Goal: Find specific page/section: Find specific page/section

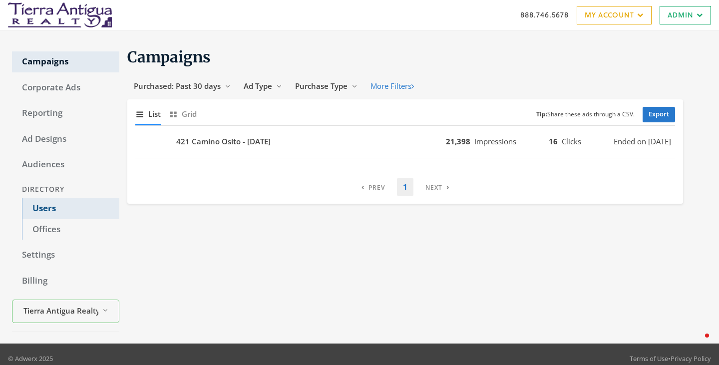
click at [42, 206] on link "Users" at bounding box center [70, 208] width 97 height 21
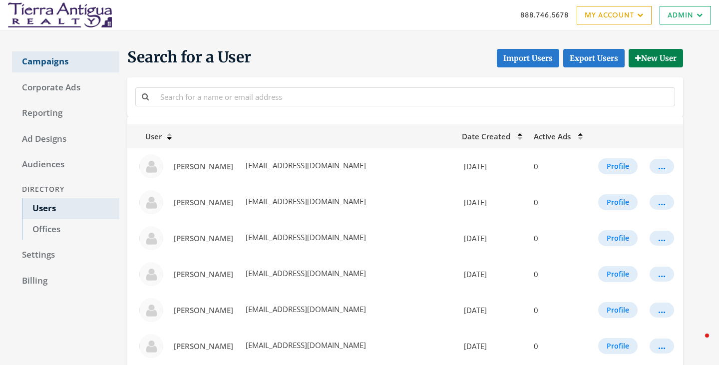
click at [55, 63] on link "Campaigns" at bounding box center [65, 61] width 107 height 21
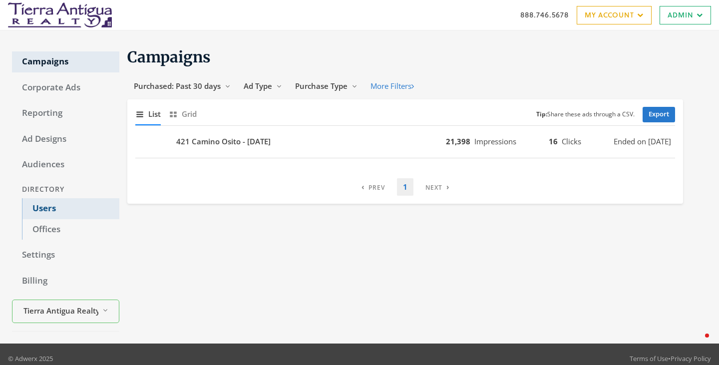
click at [42, 207] on link "Users" at bounding box center [70, 208] width 97 height 21
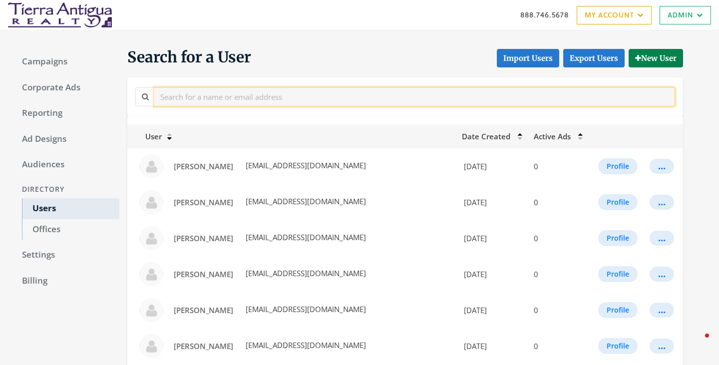
click at [211, 89] on input "text" at bounding box center [414, 96] width 521 height 18
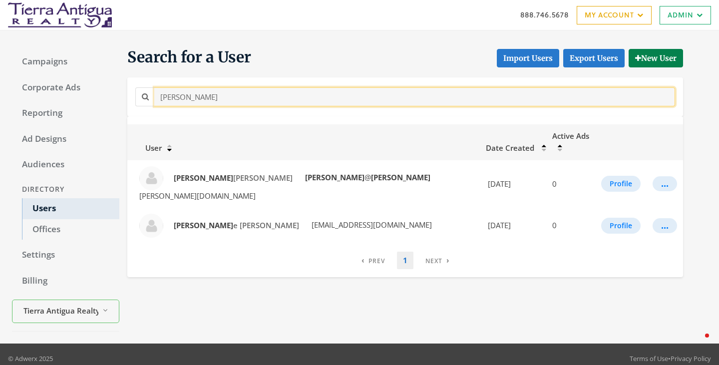
type input "joann"
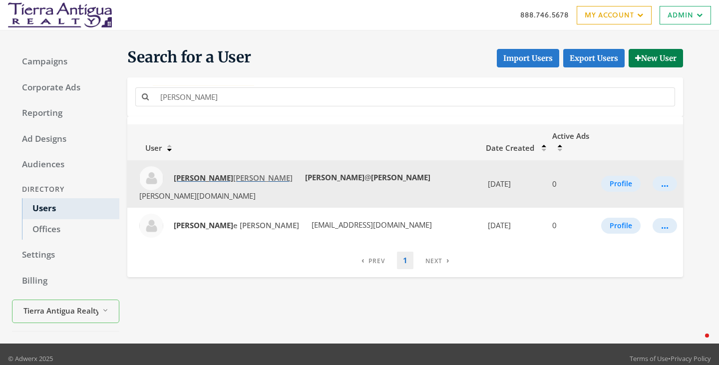
click at [214, 173] on span "Joann Casabona" at bounding box center [233, 178] width 119 height 10
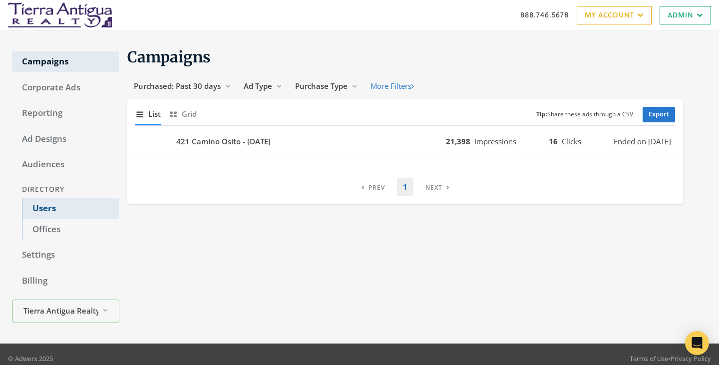
click at [52, 212] on link "Users" at bounding box center [70, 208] width 97 height 21
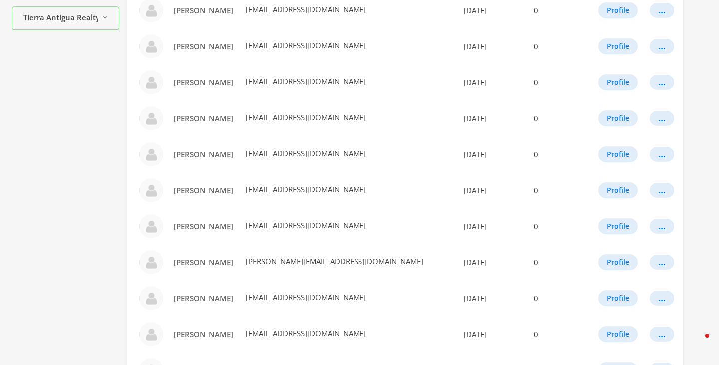
scroll to position [577, 0]
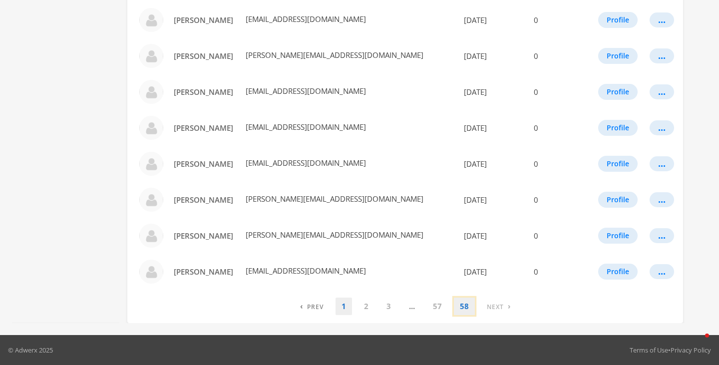
click at [465, 310] on link "58" at bounding box center [464, 305] width 21 height 17
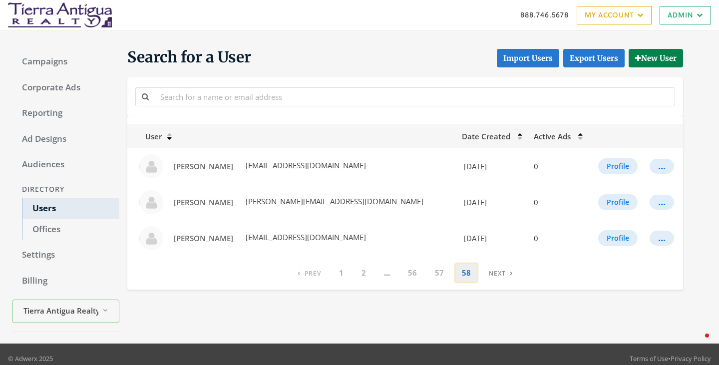
scroll to position [8, 0]
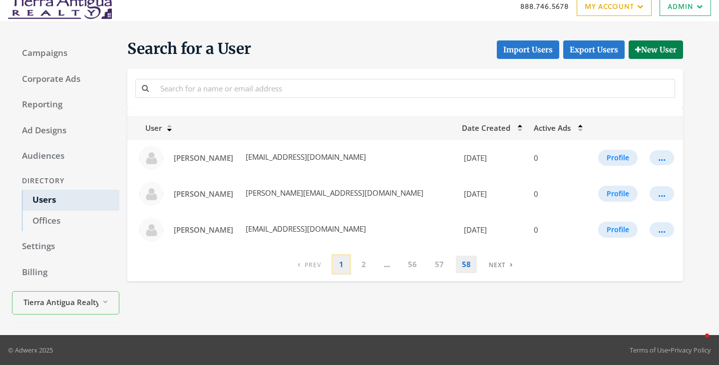
click at [336, 270] on link "1" at bounding box center [341, 264] width 16 height 17
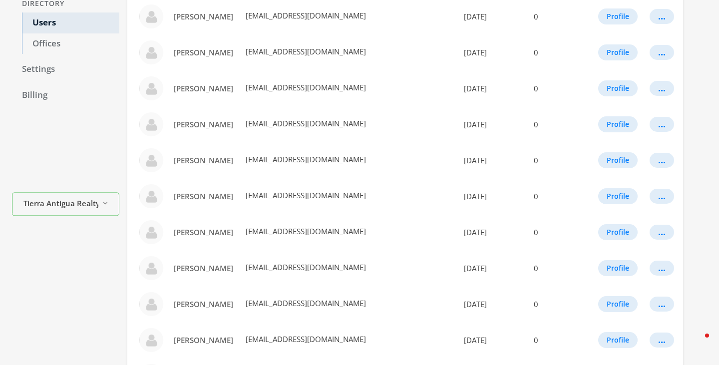
scroll to position [0, 0]
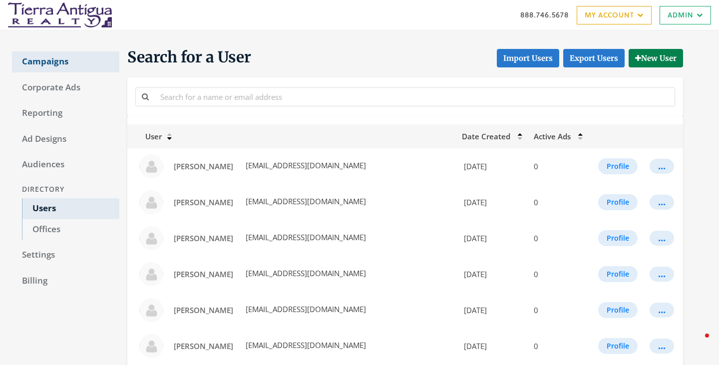
click at [47, 65] on link "Campaigns" at bounding box center [65, 61] width 107 height 21
